Goal: Task Accomplishment & Management: Use online tool/utility

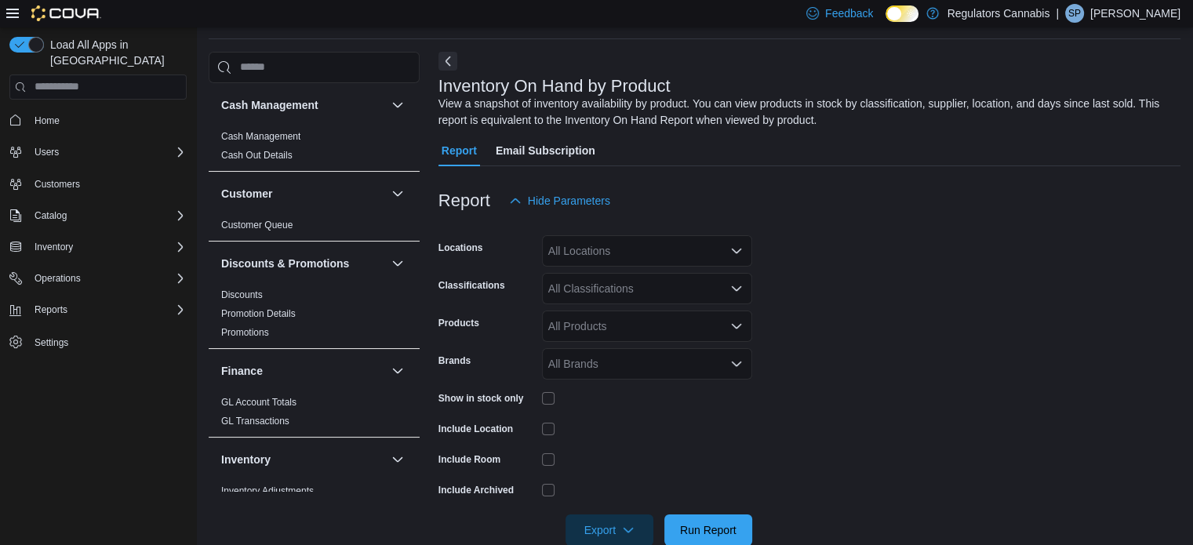
scroll to position [53, 0]
click at [42, 302] on span "Reports" at bounding box center [51, 309] width 33 height 19
click at [50, 347] on span "Reports" at bounding box center [44, 353] width 33 height 13
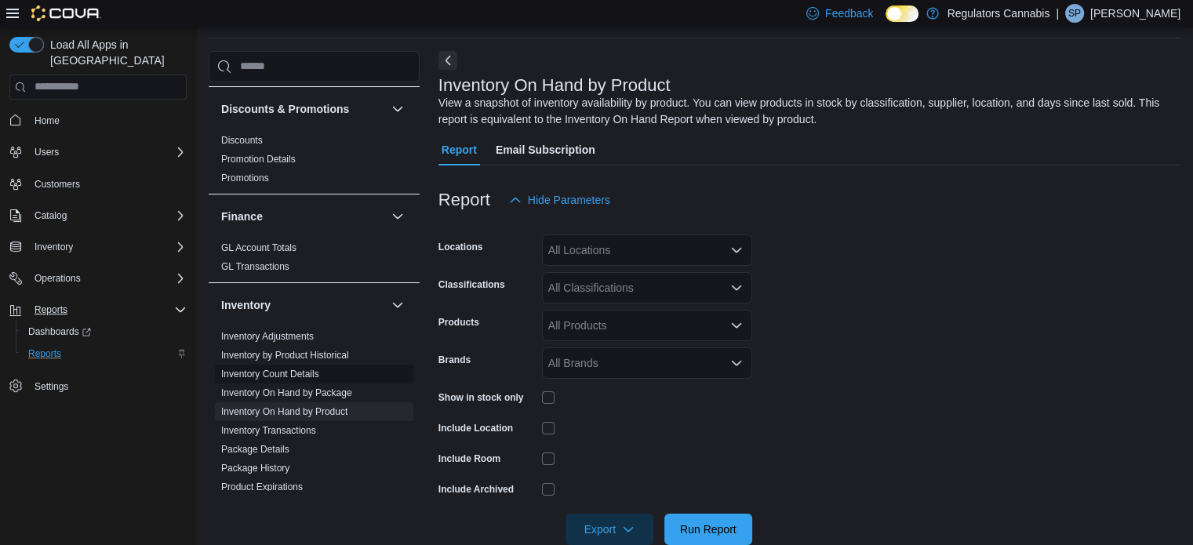
scroll to position [157, 0]
click at [665, 244] on div "All Locations" at bounding box center [647, 249] width 210 height 31
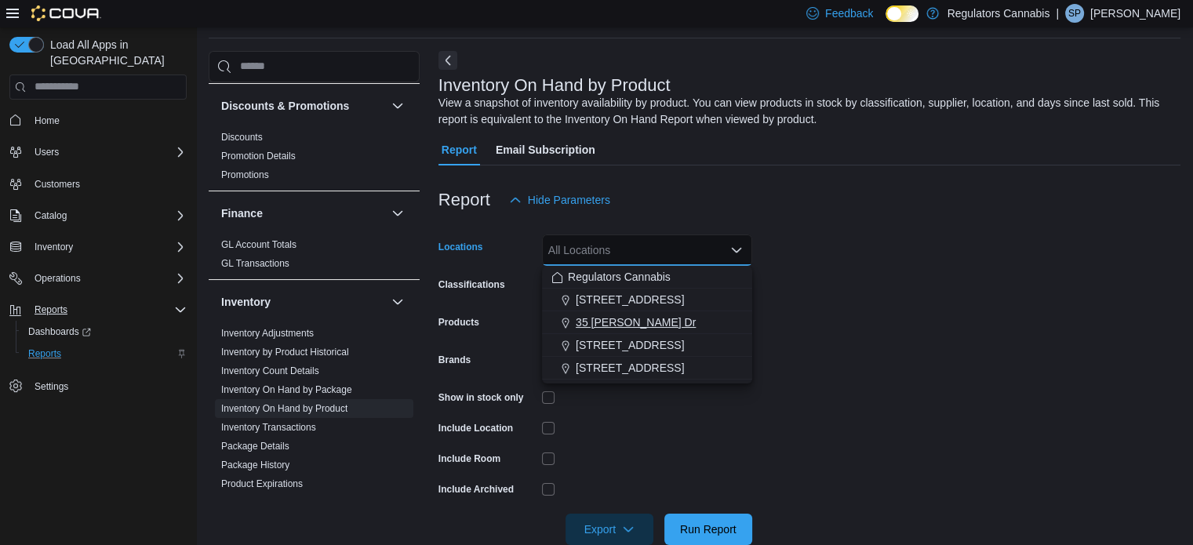
click at [648, 325] on span "35 [PERSON_NAME] Dr" at bounding box center [636, 322] width 120 height 16
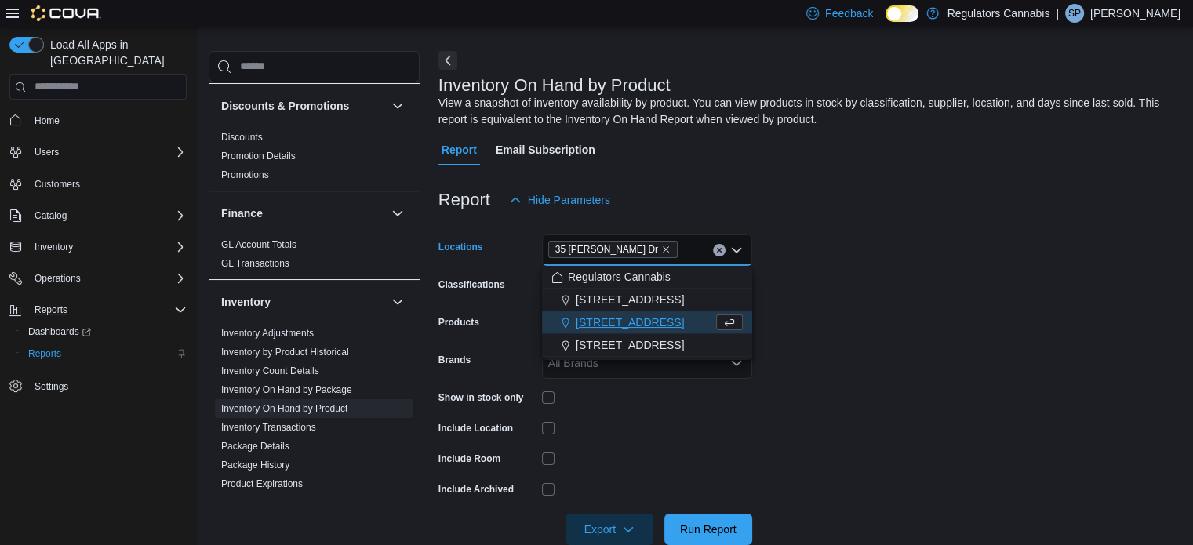
click at [808, 285] on form "Locations [STREET_ADDRESS][PERSON_NAME] Selected. 35 [PERSON_NAME] Dr. Press Ba…" at bounding box center [809, 380] width 742 height 329
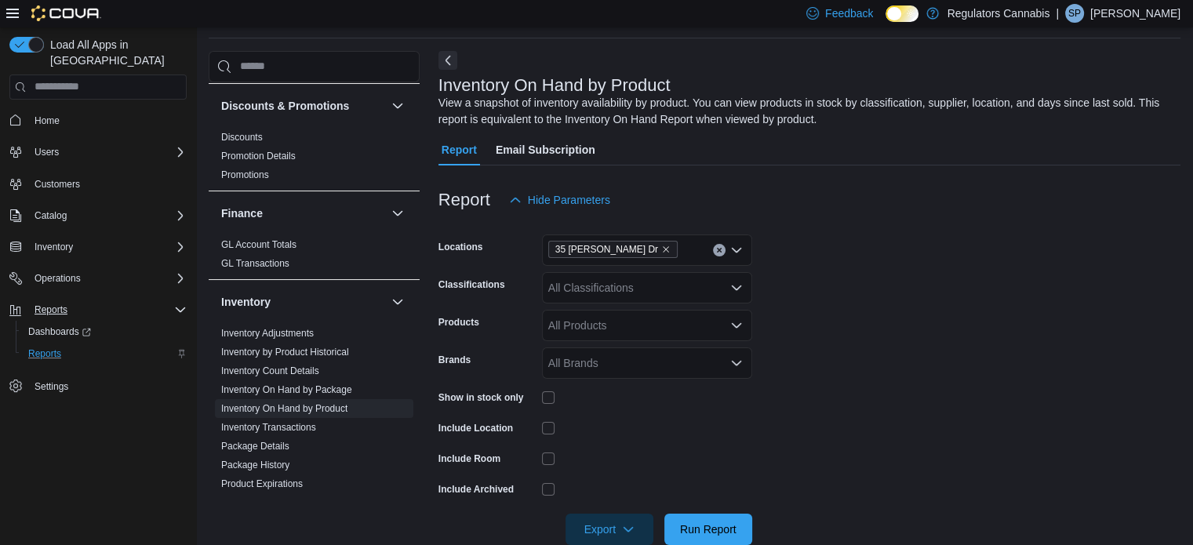
click at [681, 285] on div "All Classifications" at bounding box center [647, 287] width 210 height 31
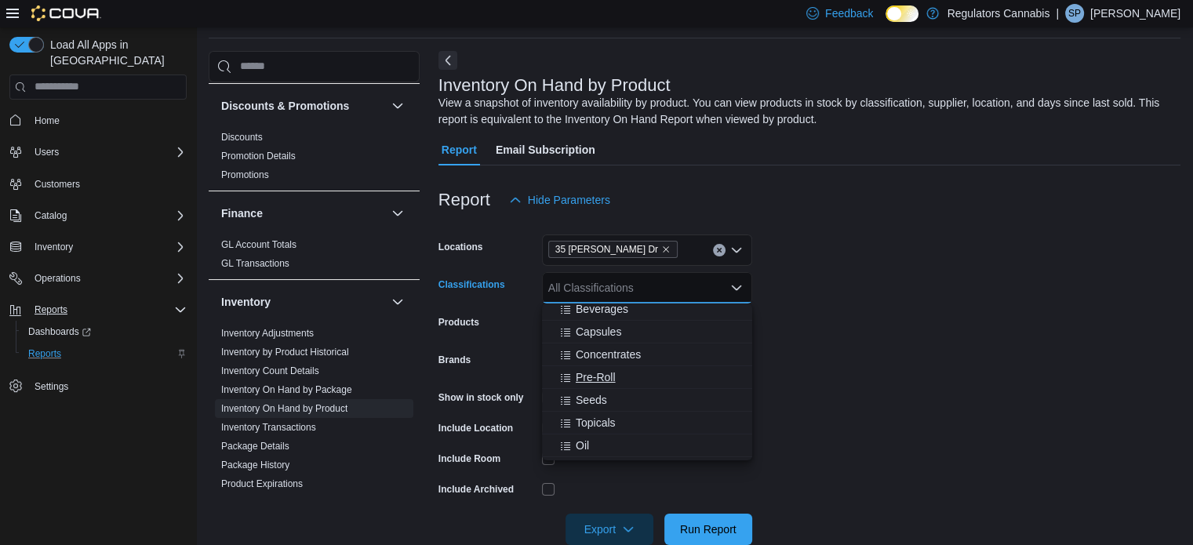
scroll to position [78, 0]
click at [596, 354] on span "Pre-Roll" at bounding box center [596, 350] width 40 height 16
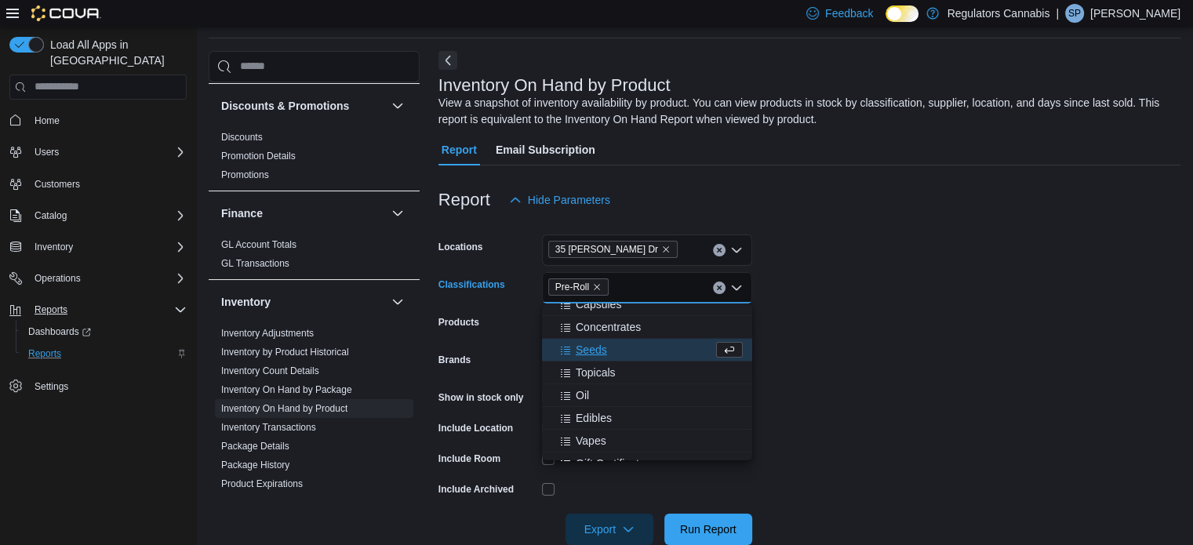
click at [812, 300] on form "Locations [STREET_ADDRESS][PERSON_NAME] Classifications Pre-Roll Combo box. Sel…" at bounding box center [809, 380] width 742 height 329
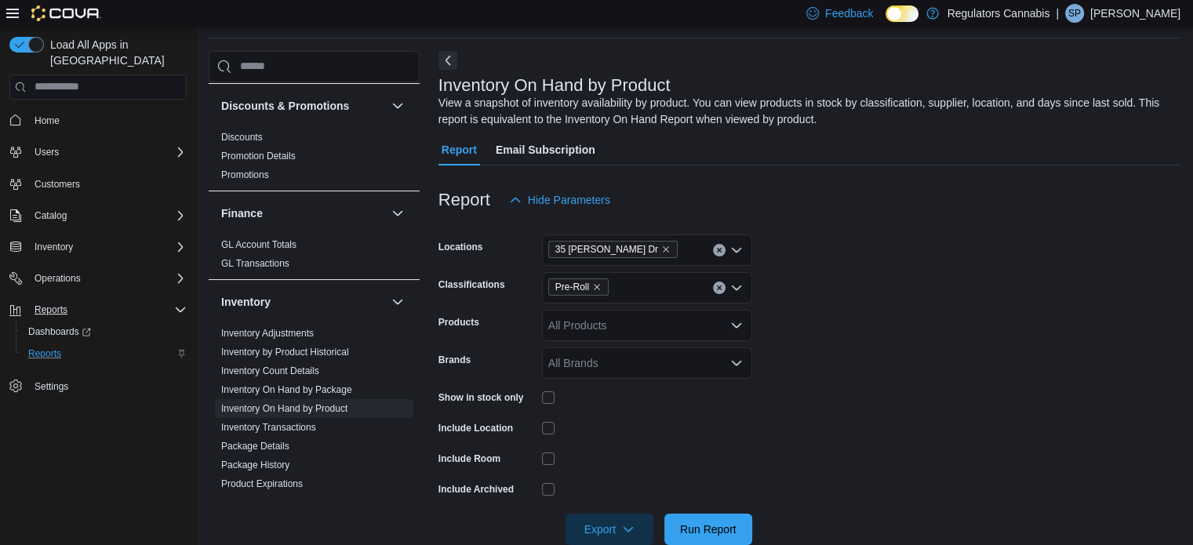
click at [702, 322] on div "All Products" at bounding box center [647, 325] width 210 height 31
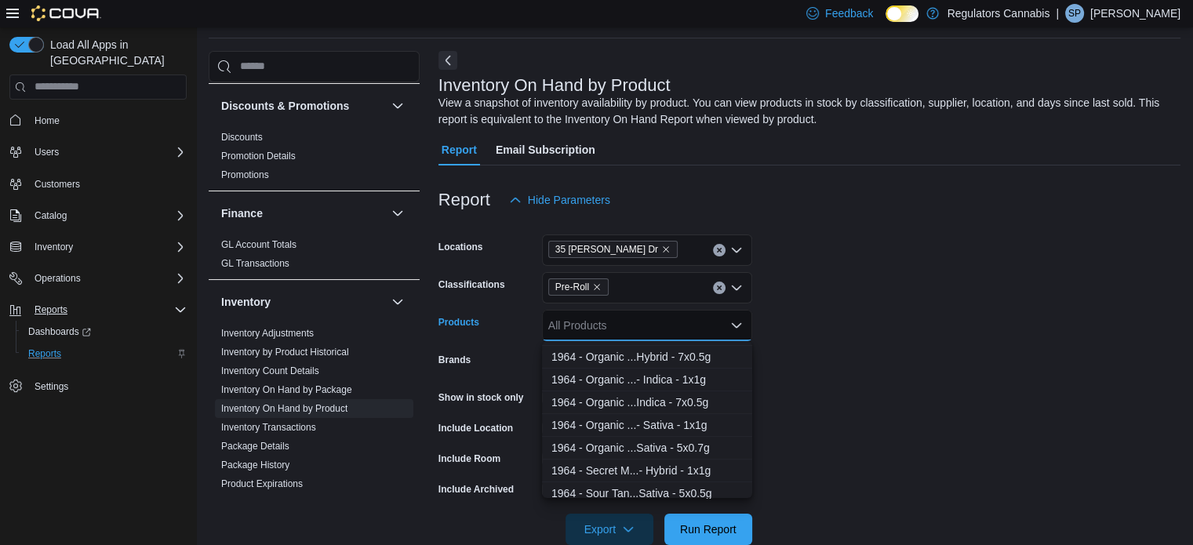
scroll to position [863, 0]
click at [731, 322] on icon "Close list of options" at bounding box center [736, 325] width 13 height 13
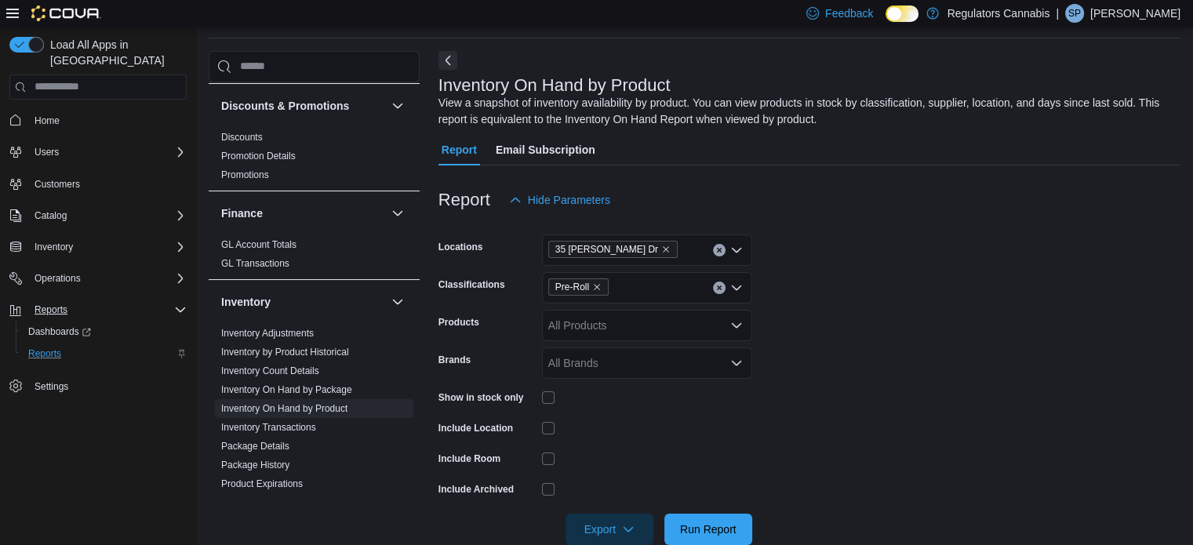
click at [540, 392] on div "Show in stock only" at bounding box center [595, 397] width 314 height 24
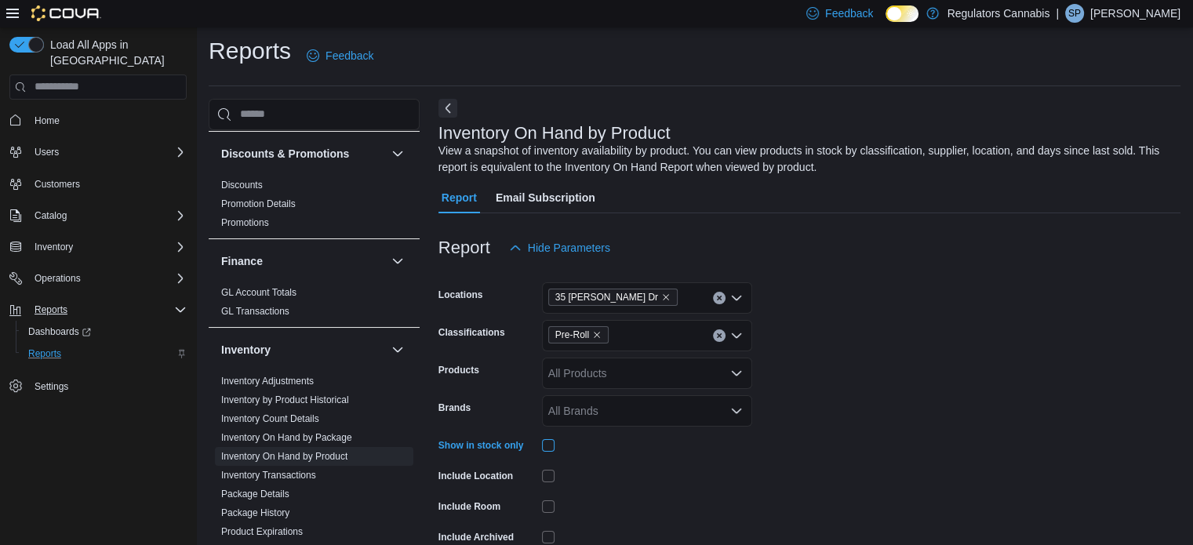
scroll to position [83, 0]
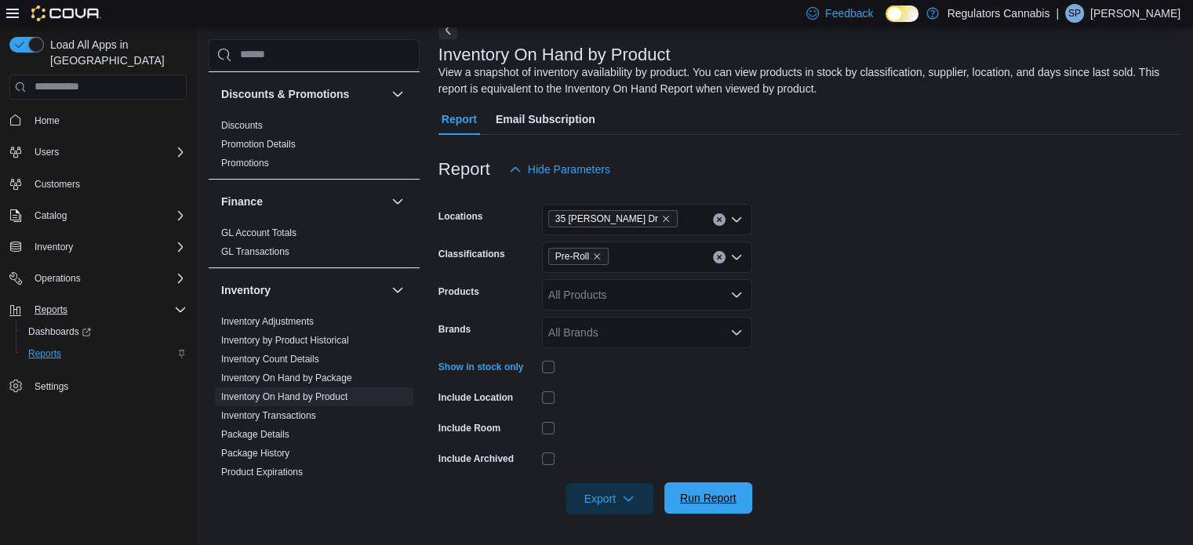
click at [720, 492] on span "Run Report" at bounding box center [708, 498] width 56 height 16
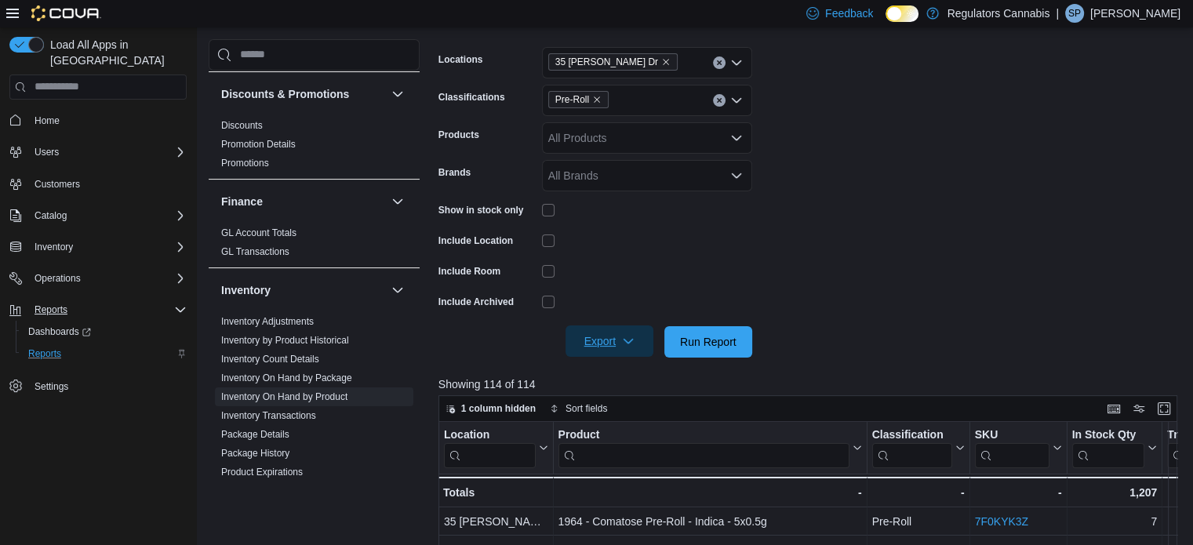
click at [602, 340] on span "Export" at bounding box center [609, 340] width 69 height 31
click at [607, 373] on span "Export to Excel" at bounding box center [611, 373] width 71 height 13
